Goal: Task Accomplishment & Management: Manage account settings

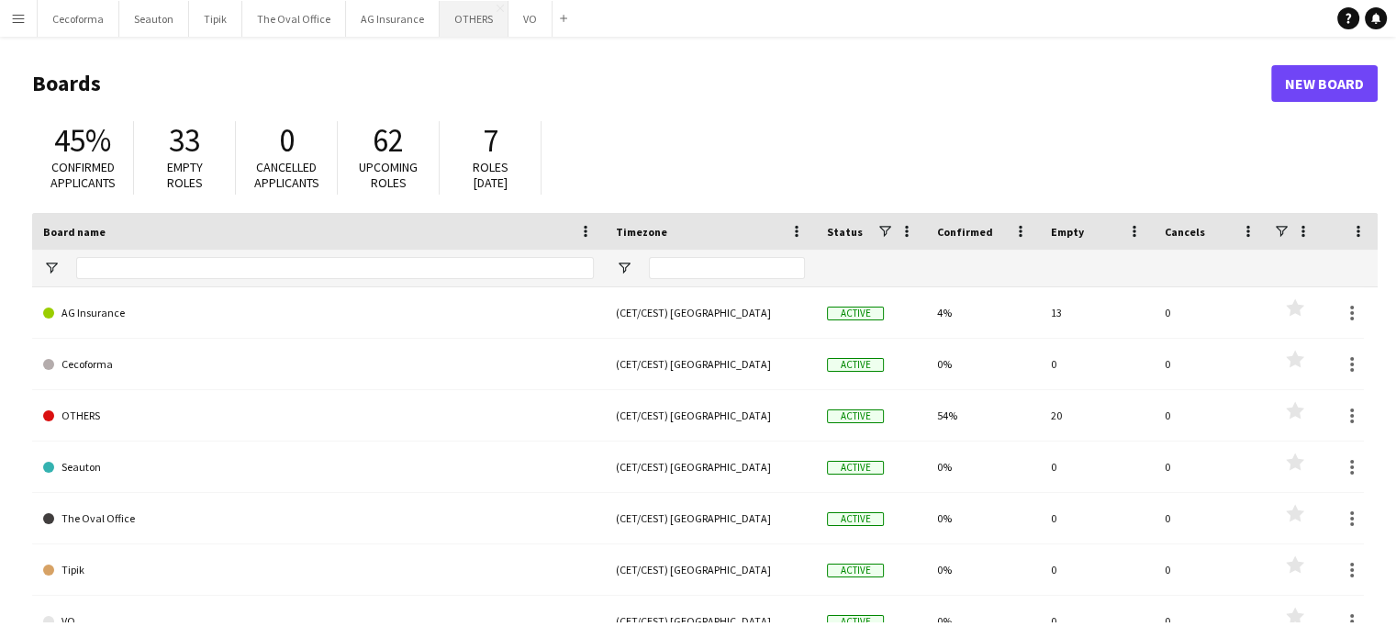
click at [454, 6] on button "OTHERS Close" at bounding box center [473, 19] width 69 height 36
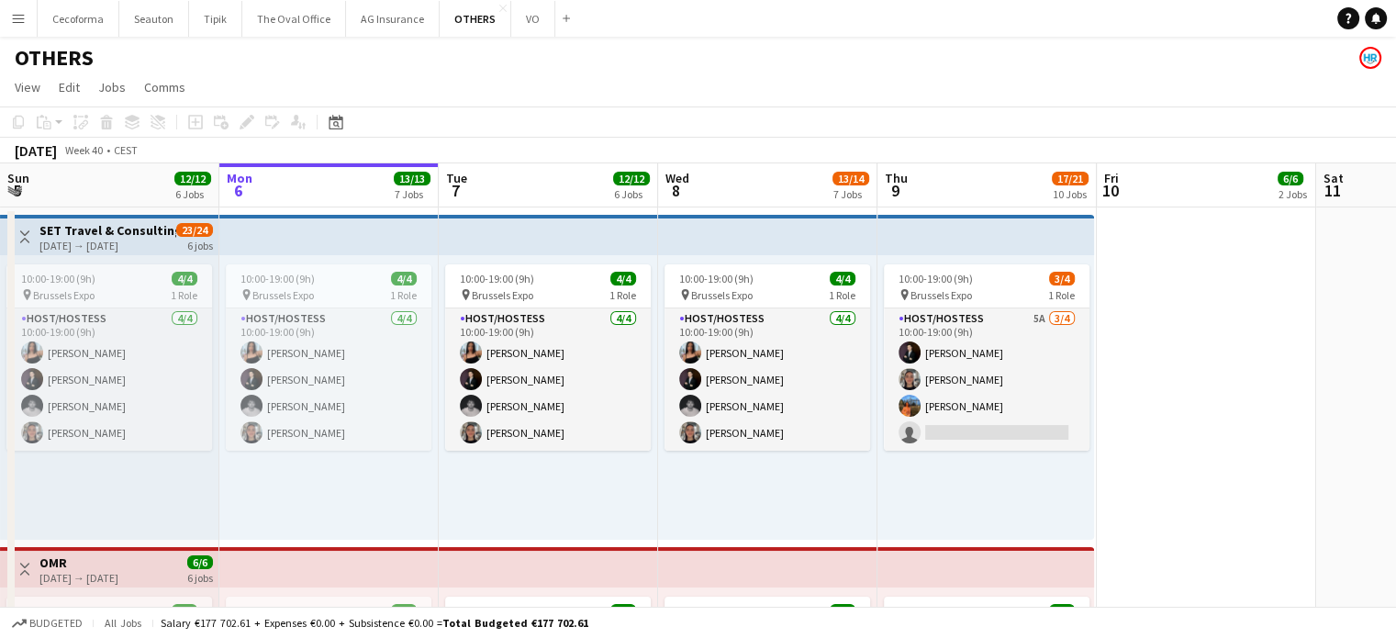
click at [18, 19] on app-icon "Menu" at bounding box center [18, 18] width 15 height 15
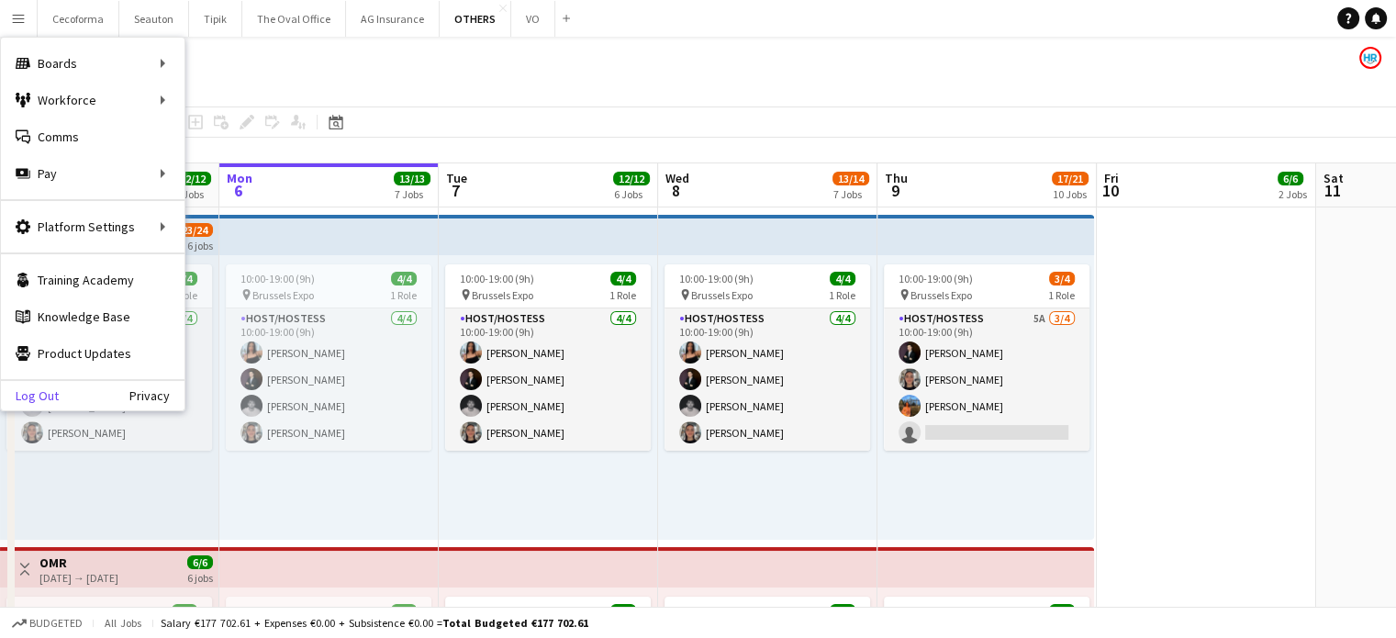
click at [56, 395] on link "Log Out" at bounding box center [30, 395] width 58 height 15
